Goal: Task Accomplishment & Management: Manage account settings

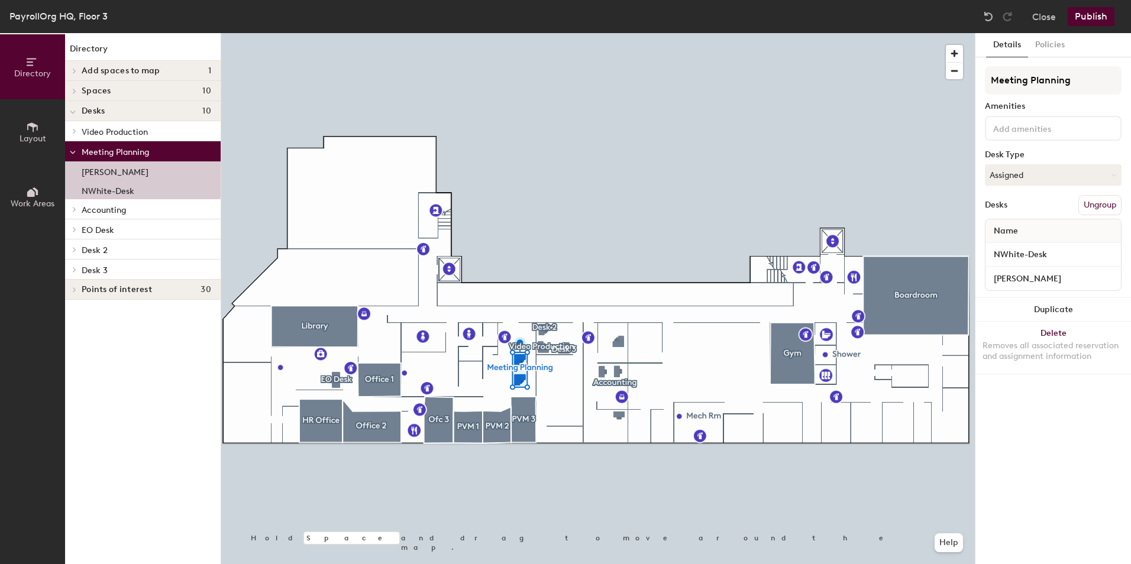
click at [157, 108] on h4 "Desks 10" at bounding box center [147, 110] width 130 height 9
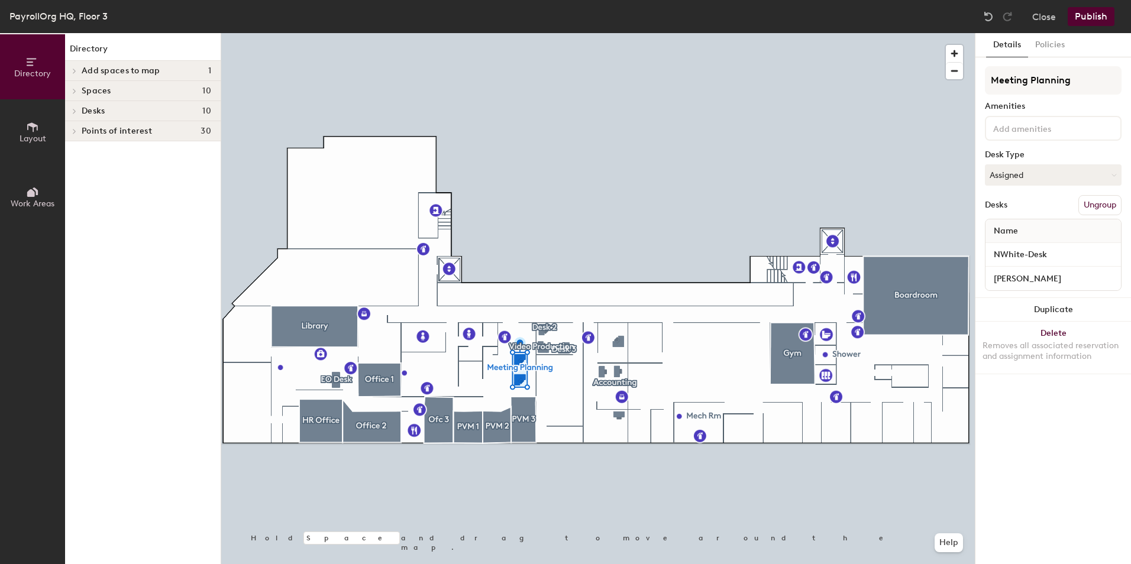
click at [81, 112] on div "Desks 10" at bounding box center [143, 111] width 156 height 20
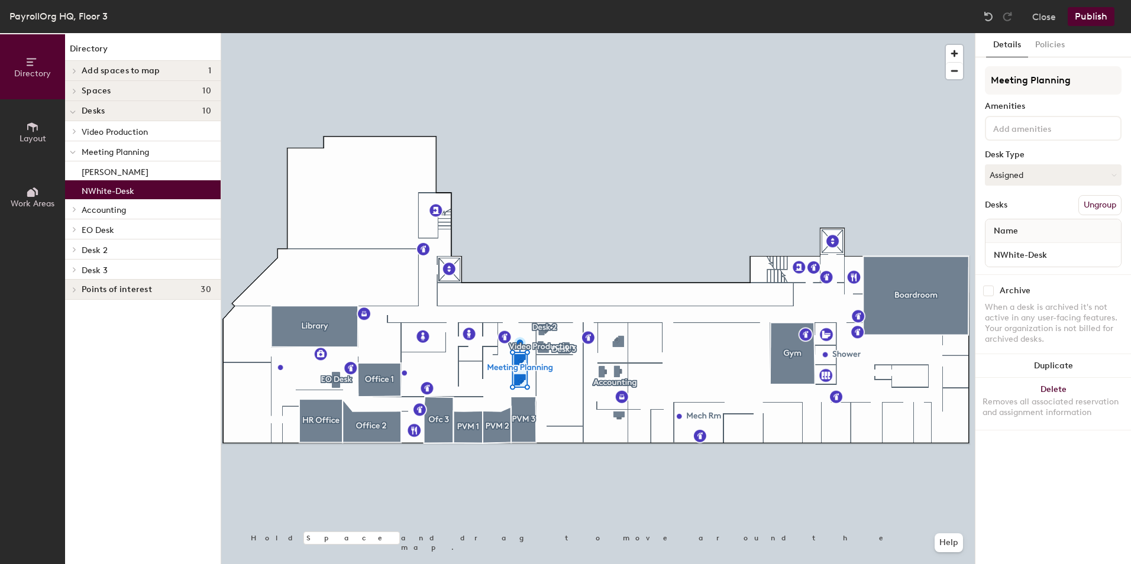
click at [154, 181] on div "NWhite-Desk" at bounding box center [143, 189] width 156 height 19
click at [1057, 257] on input "NWhite-Desk" at bounding box center [1053, 255] width 131 height 17
click at [1109, 176] on button "Assigned" at bounding box center [1053, 174] width 137 height 21
click at [1012, 247] on div "Hoteled" at bounding box center [1045, 247] width 118 height 18
click at [1064, 255] on input "NWhite-Desk" at bounding box center [1053, 255] width 131 height 17
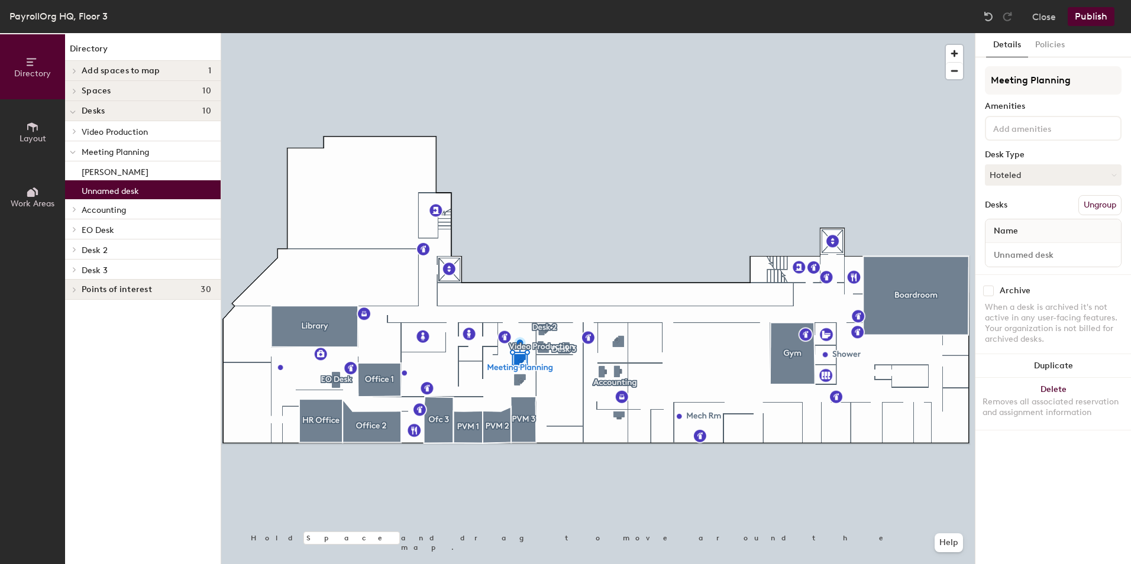
click at [1087, 17] on button "Publish" at bounding box center [1091, 16] width 47 height 19
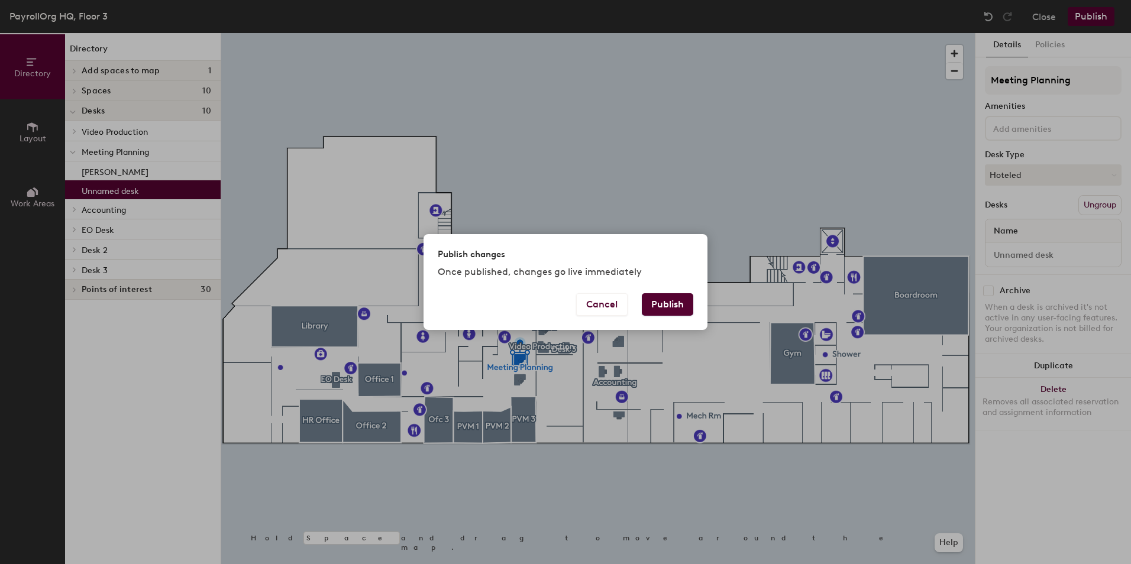
click at [654, 301] on button "Publish" at bounding box center [667, 304] width 51 height 22
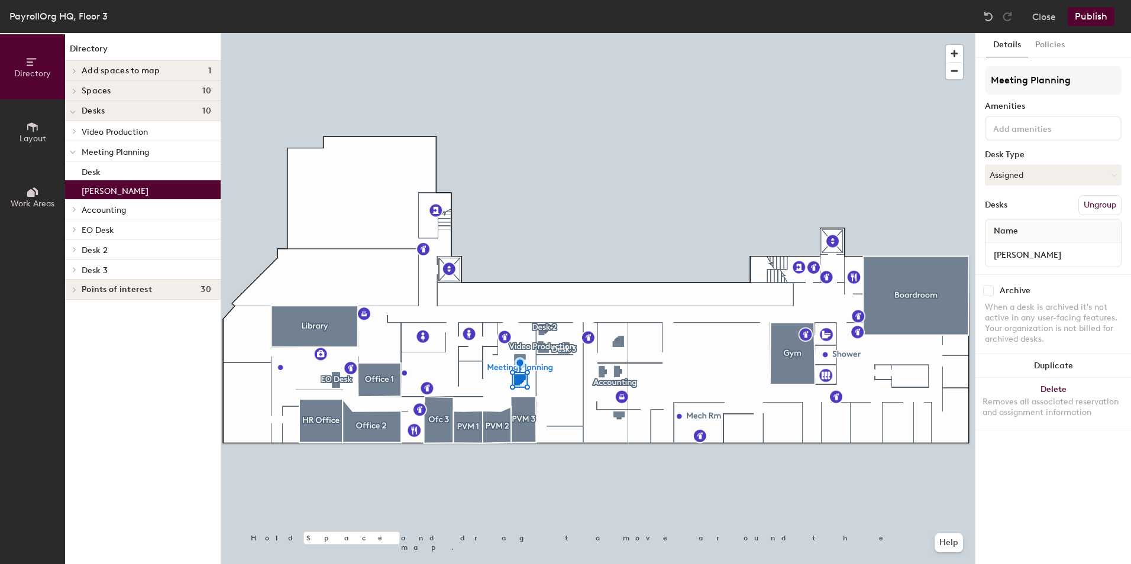
click at [1053, 265] on div "[PERSON_NAME]" at bounding box center [1053, 255] width 135 height 24
click at [1061, 254] on input "[PERSON_NAME]" at bounding box center [1053, 255] width 131 height 17
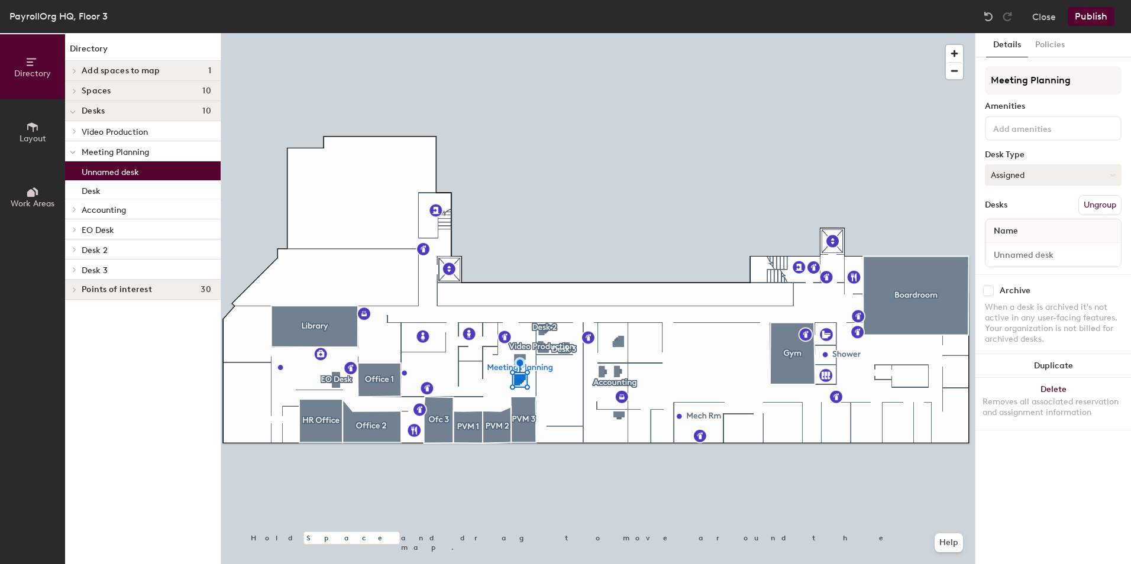
click at [1118, 167] on button "Assigned" at bounding box center [1053, 174] width 137 height 21
click at [1114, 177] on icon at bounding box center [1113, 175] width 5 height 5
click at [1115, 175] on icon at bounding box center [1113, 175] width 4 height 2
click at [1022, 245] on div "Hoteled" at bounding box center [1045, 247] width 118 height 18
click at [1085, 21] on button "Publish" at bounding box center [1091, 16] width 47 height 19
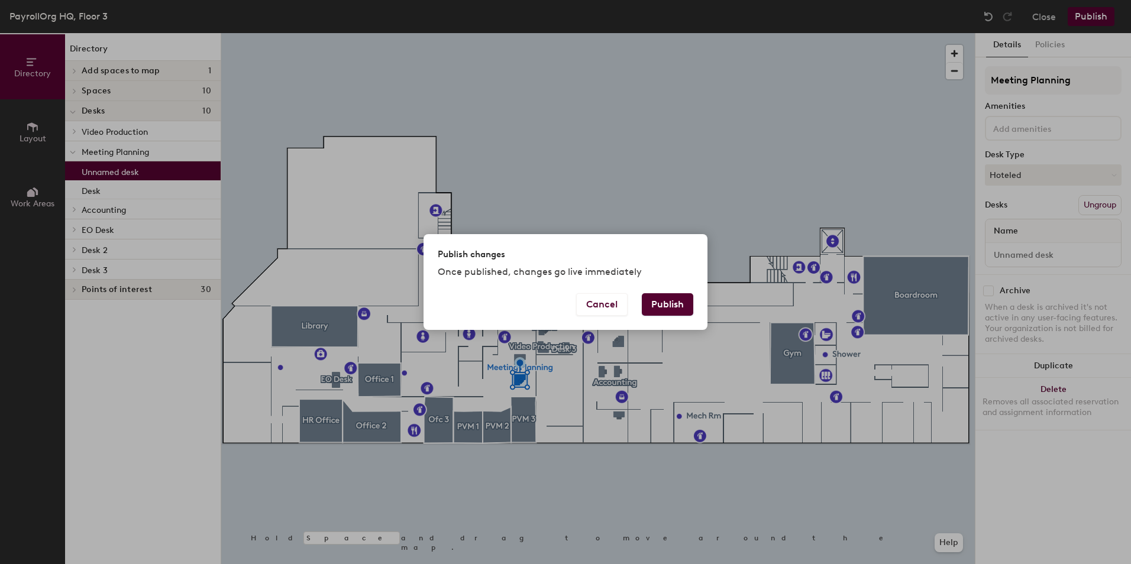
drag, startPoint x: 683, startPoint y: 302, endPoint x: 691, endPoint y: 291, distance: 14.0
click at [683, 301] on button "Publish" at bounding box center [667, 304] width 51 height 22
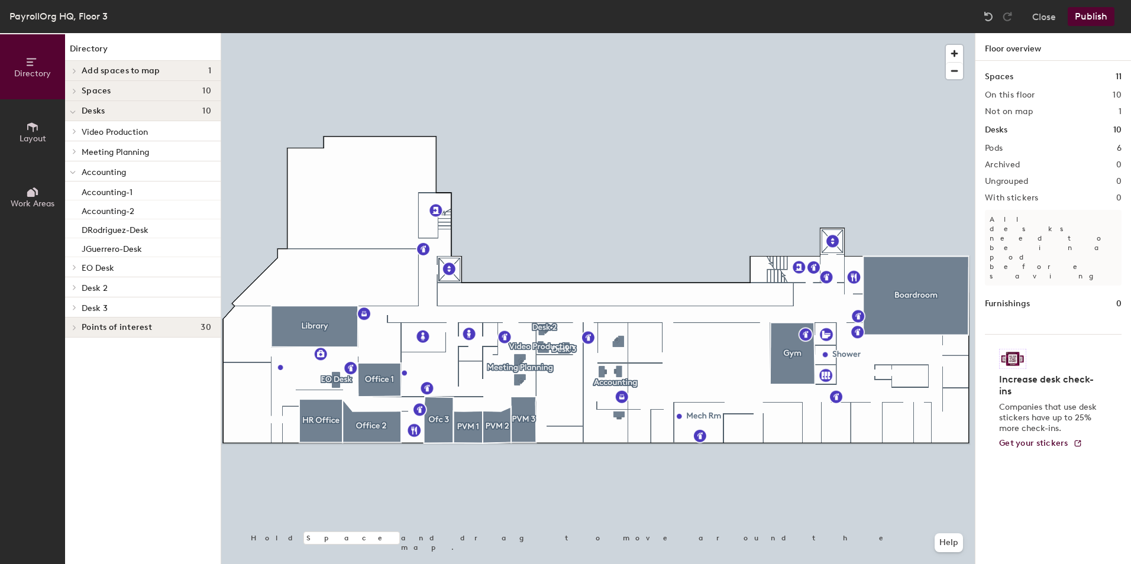
click at [1087, 20] on button "Publish" at bounding box center [1091, 16] width 47 height 19
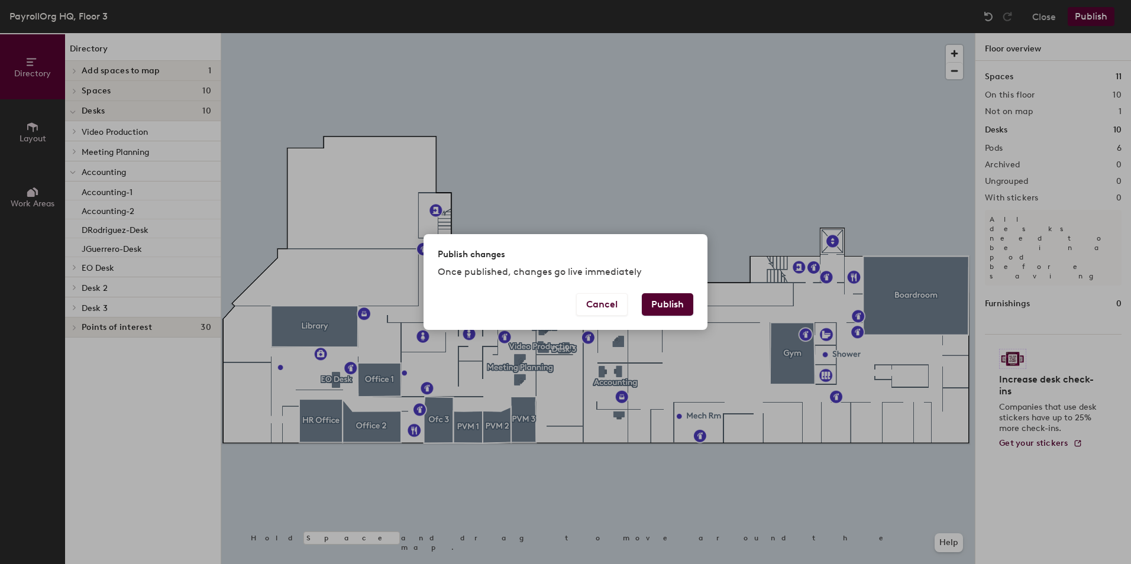
click at [682, 306] on button "Publish" at bounding box center [667, 304] width 51 height 22
